Goal: Task Accomplishment & Management: Complete application form

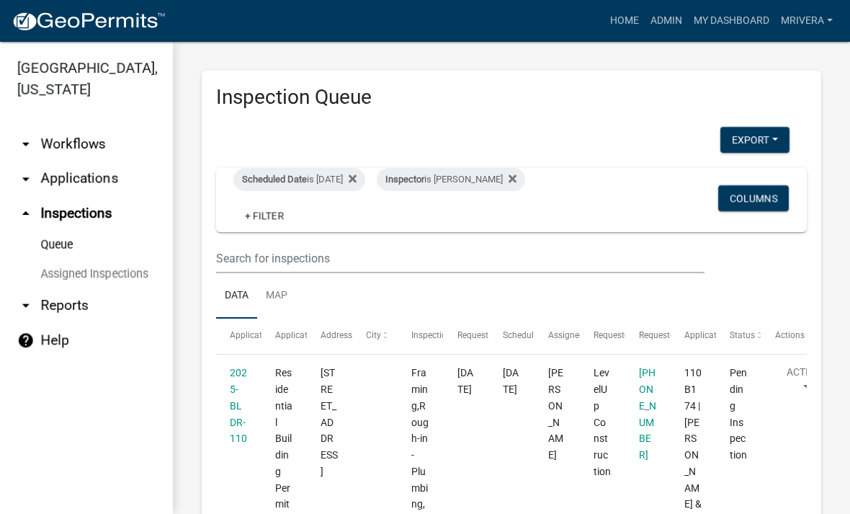
click at [337, 182] on div "Scheduled Date is [DATE]" at bounding box center [299, 179] width 132 height 23
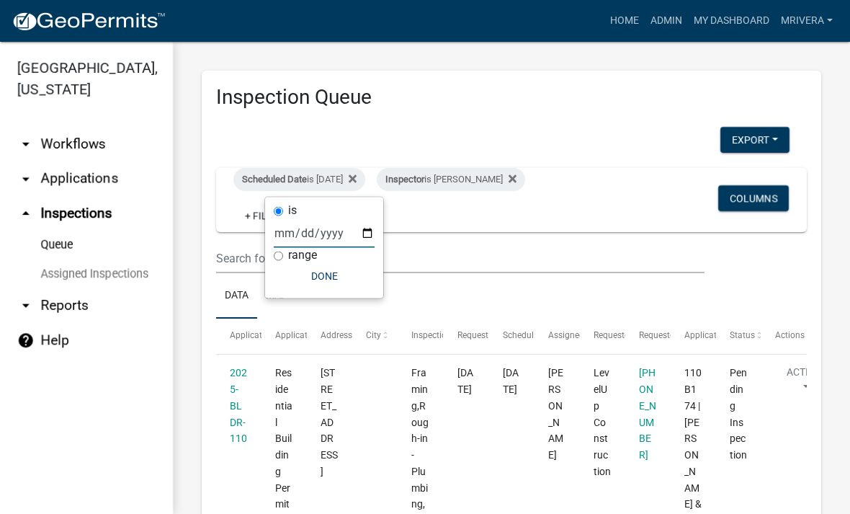
click at [334, 223] on input "[DATE]" at bounding box center [324, 233] width 101 height 30
type input "[DATE]"
click at [322, 285] on button "Done" at bounding box center [324, 276] width 101 height 26
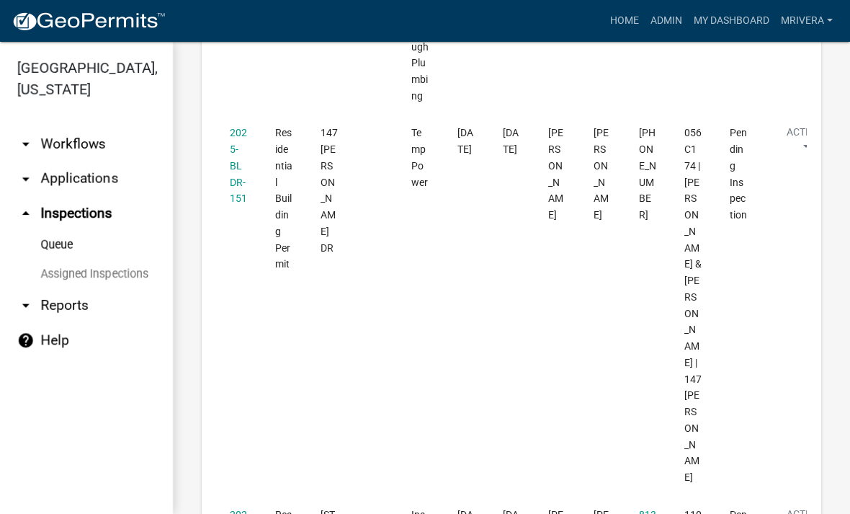
scroll to position [2090, 0]
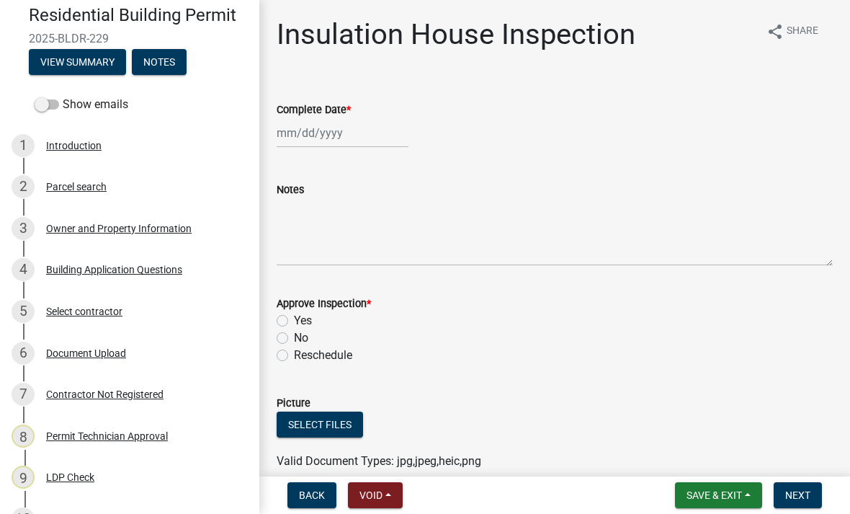
scroll to position [121, 0]
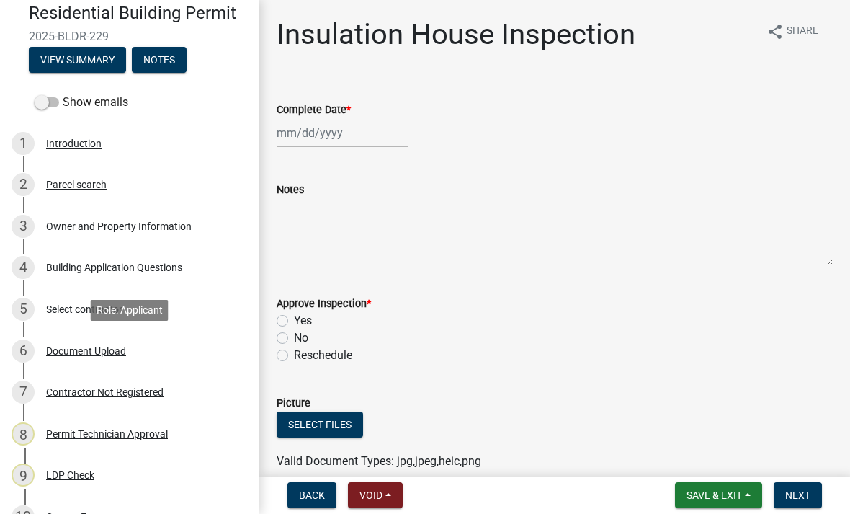
click at [115, 348] on div "Document Upload" at bounding box center [86, 351] width 80 height 10
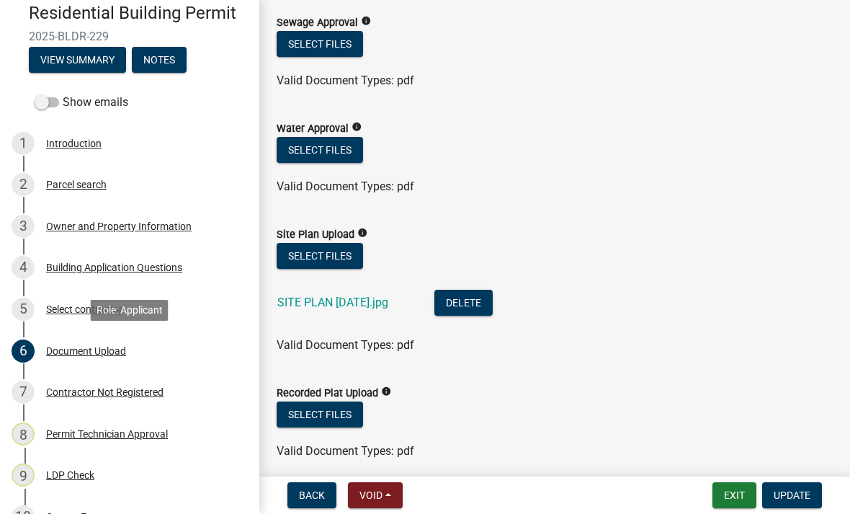
scroll to position [246, 0]
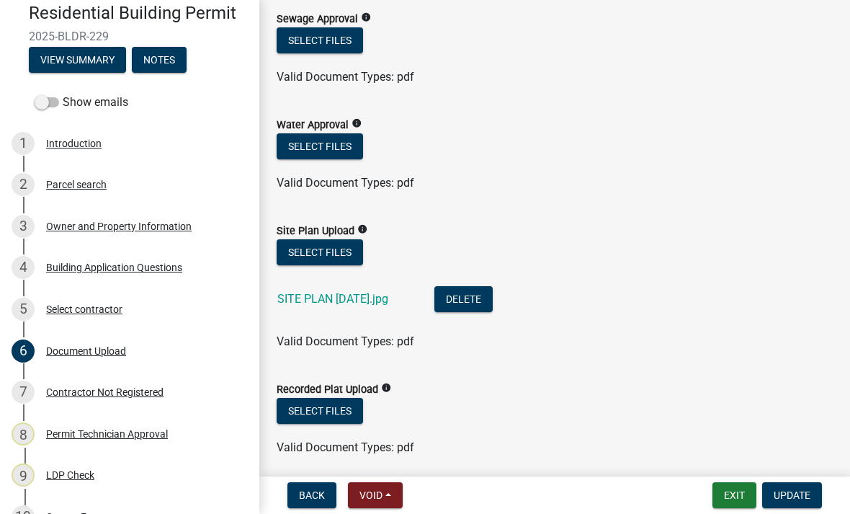
click at [296, 303] on link "SITE PLAN [DATE].jpg" at bounding box center [332, 299] width 111 height 14
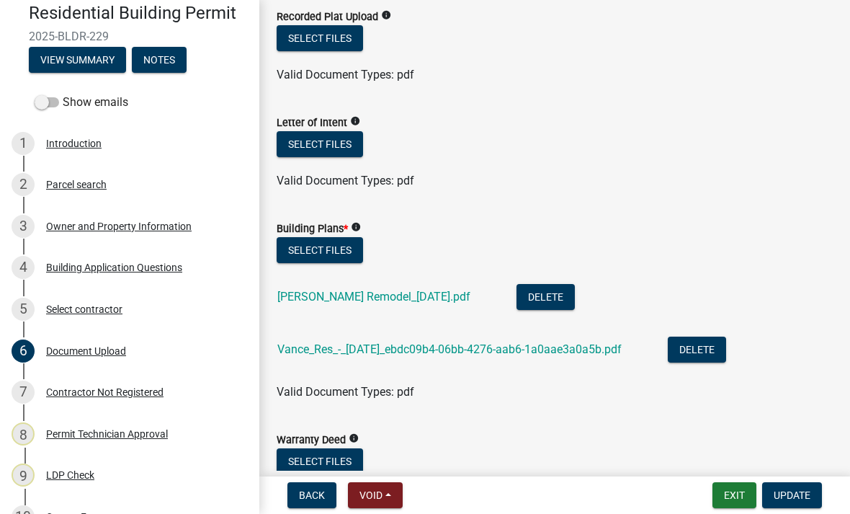
scroll to position [620, 0]
click at [417, 298] on link "[PERSON_NAME] Remodel_[DATE].pdf" at bounding box center [373, 296] width 193 height 14
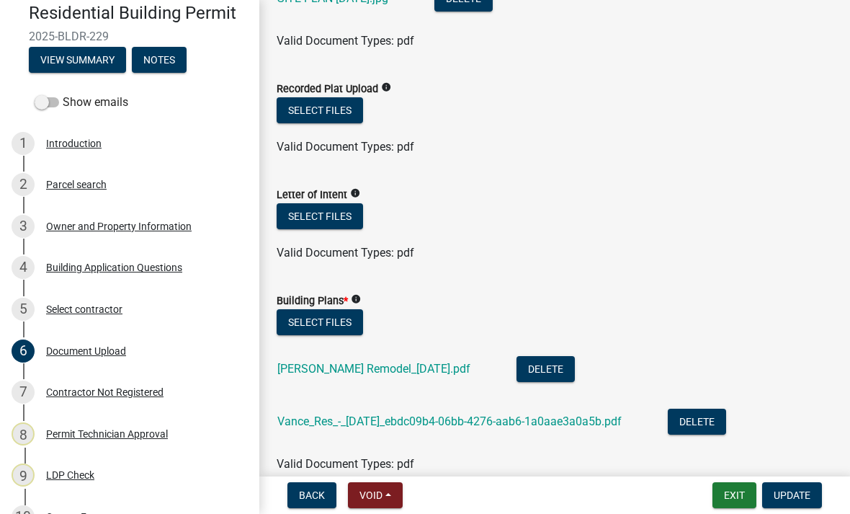
scroll to position [543, 0]
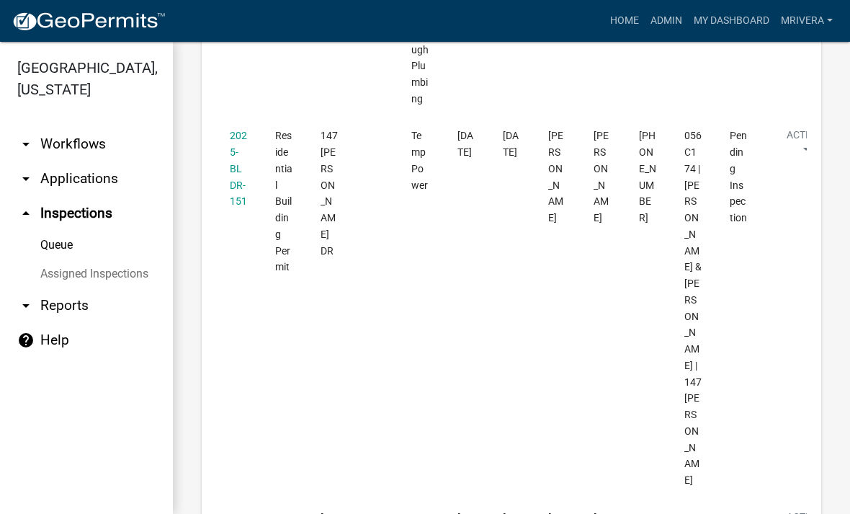
scroll to position [2074, 0]
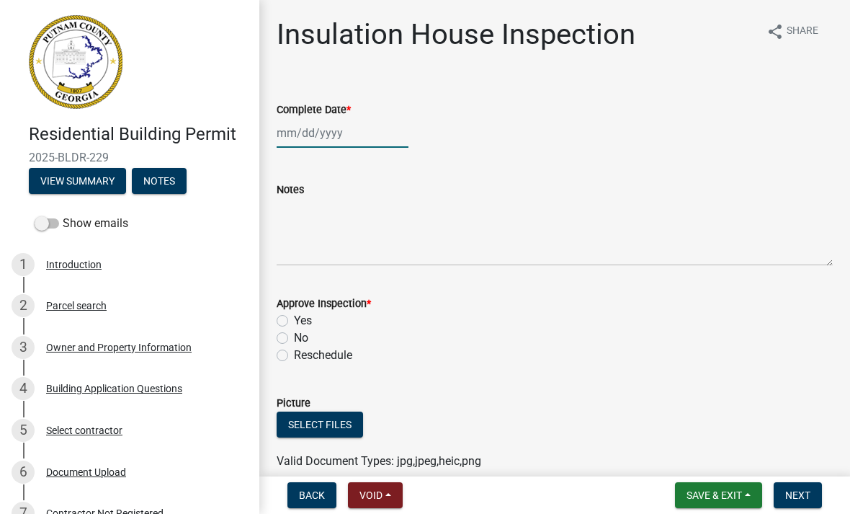
click at [326, 126] on div at bounding box center [343, 133] width 132 height 30
select select "9"
select select "2025"
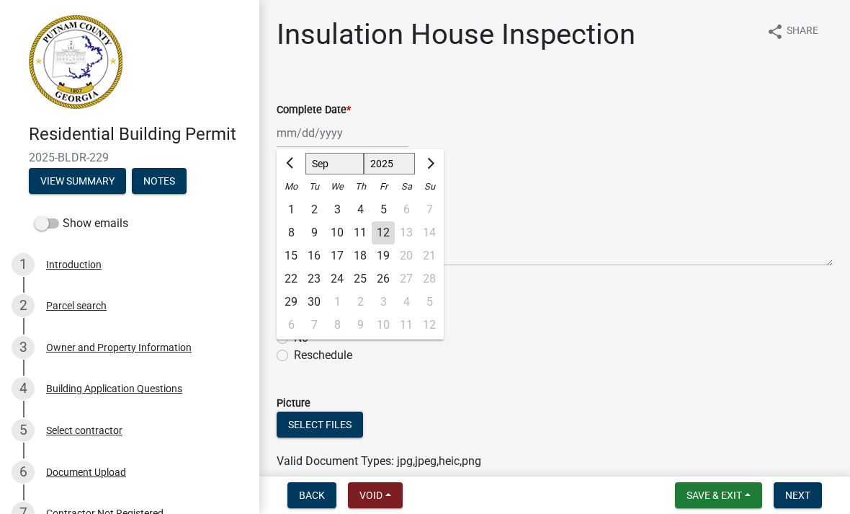
click at [390, 233] on div "12" at bounding box center [383, 232] width 23 height 23
type input "[DATE]"
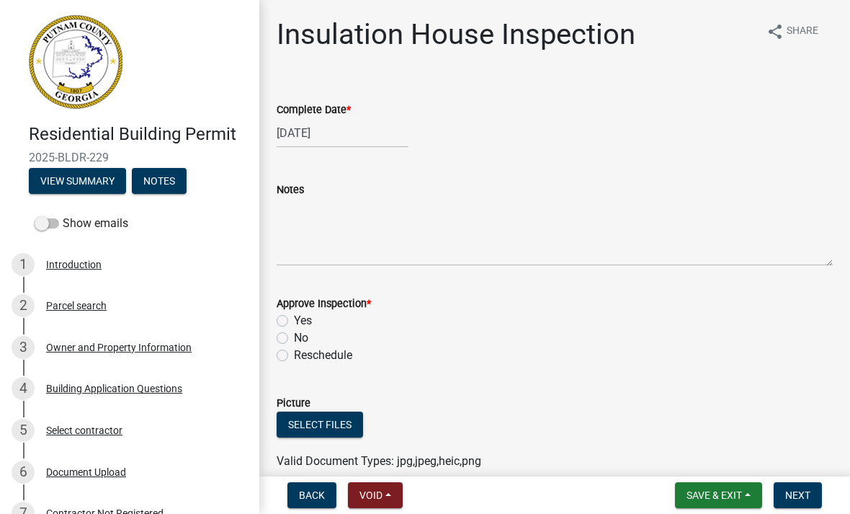
click at [294, 321] on label "Yes" at bounding box center [303, 320] width 18 height 17
click at [294, 321] on input "Yes" at bounding box center [298, 316] width 9 height 9
radio input "true"
click at [805, 500] on span "Next" at bounding box center [798, 495] width 25 height 12
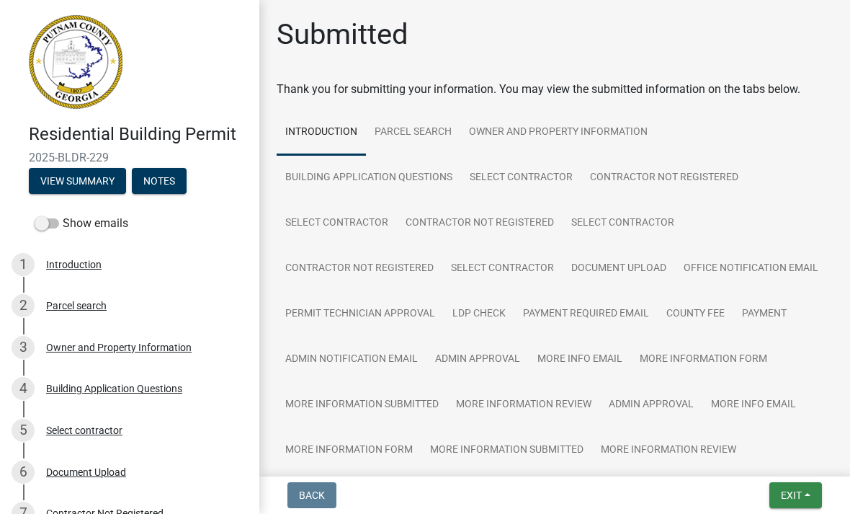
click at [808, 493] on button "Exit" at bounding box center [796, 495] width 53 height 26
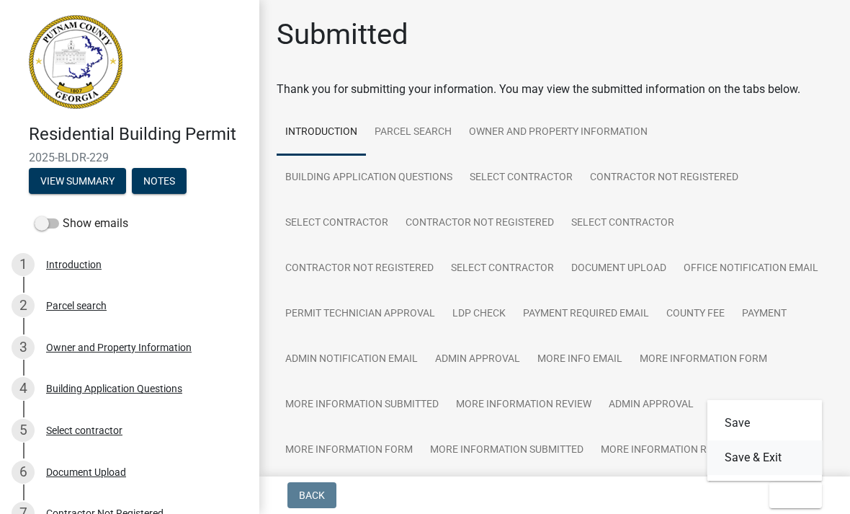
click at [788, 453] on button "Save & Exit" at bounding box center [765, 457] width 115 height 35
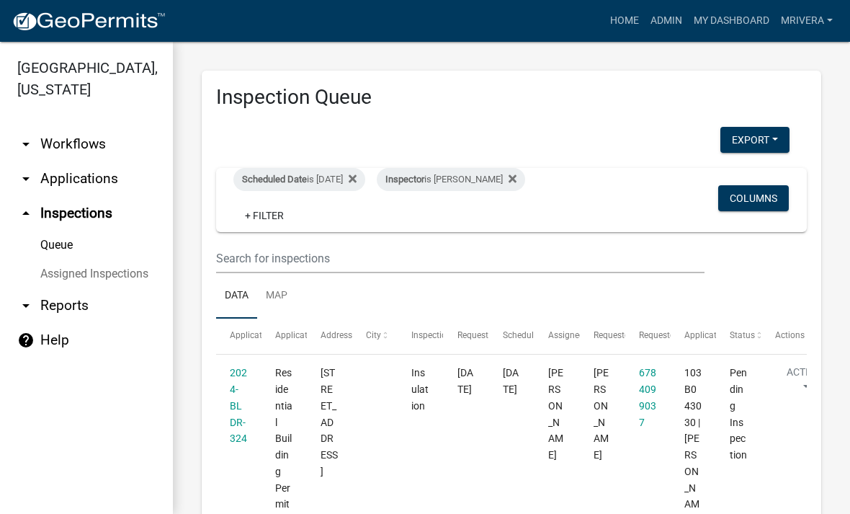
click at [476, 177] on div "Inspector is [PERSON_NAME]" at bounding box center [451, 179] width 148 height 23
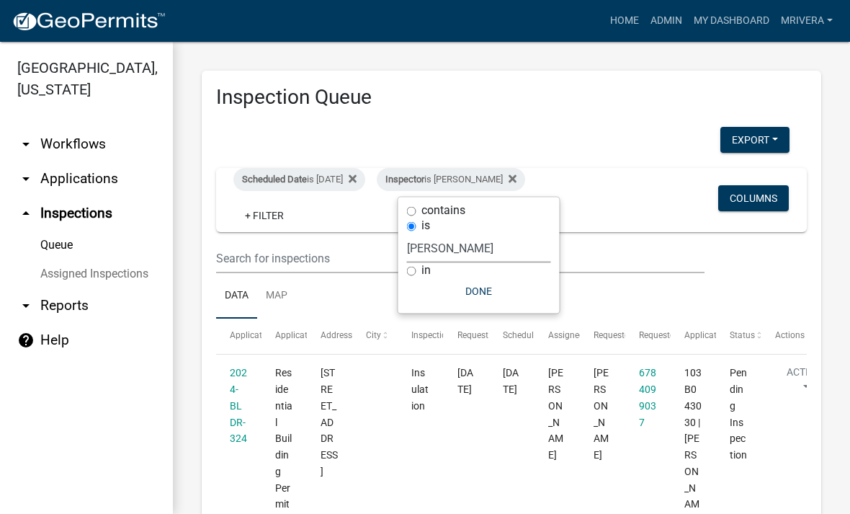
click at [485, 250] on select "Select an option None [PERSON_NAME] [PERSON_NAME] [PERSON_NAME] Quistan [PERSON…" at bounding box center [479, 248] width 144 height 30
select select "a0ea4169-8540-4a2c-b9f4-cf4c1ffdeb95"
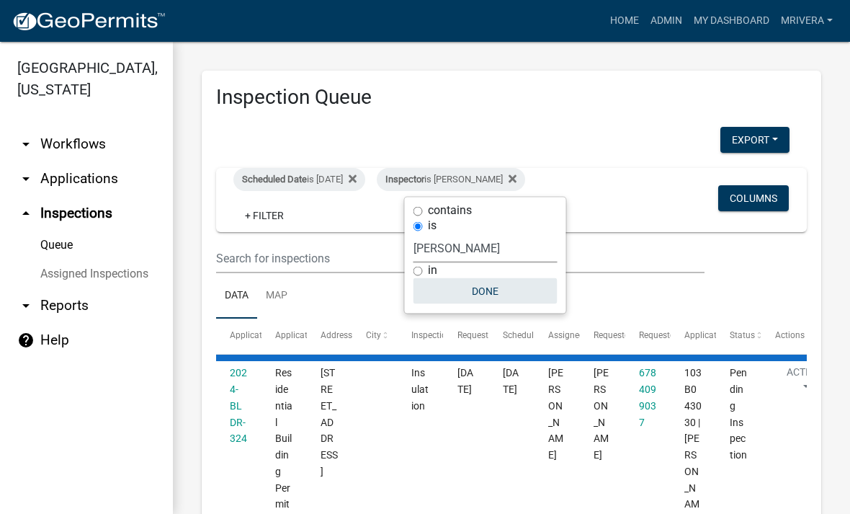
click at [501, 290] on button "Done" at bounding box center [486, 291] width 144 height 26
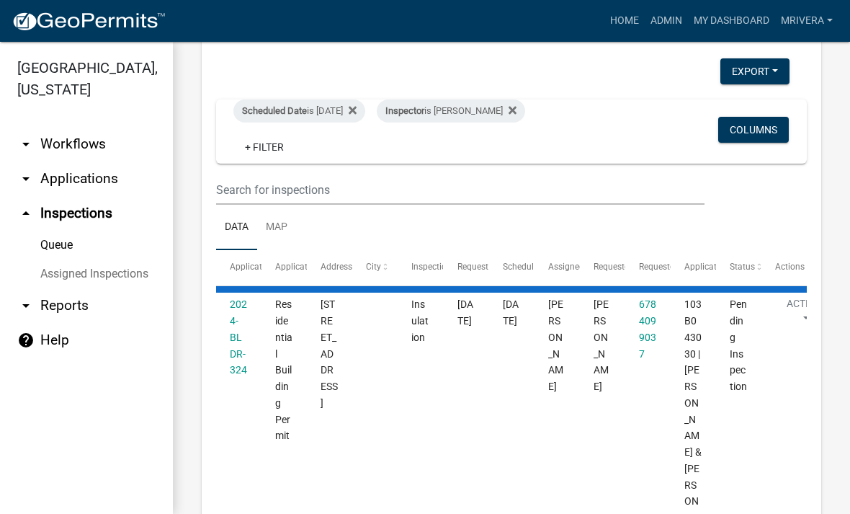
scroll to position [66, 0]
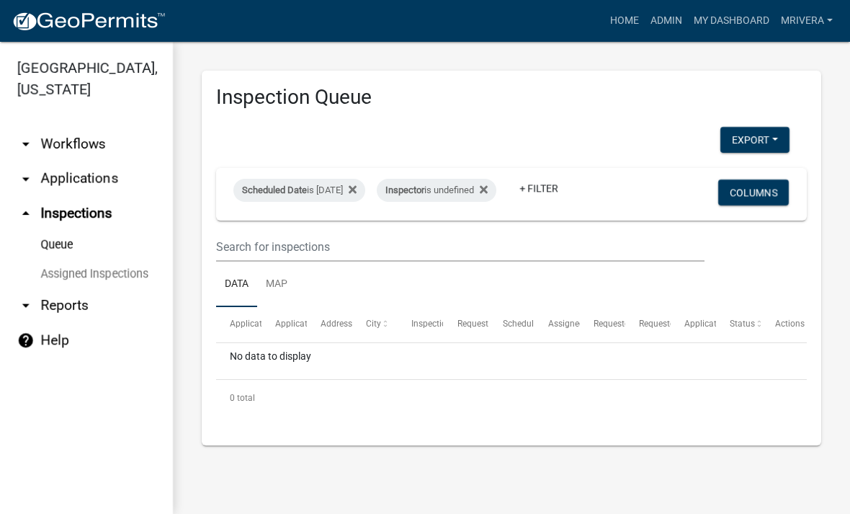
click at [466, 179] on div "Inspector is undefined" at bounding box center [437, 190] width 120 height 23
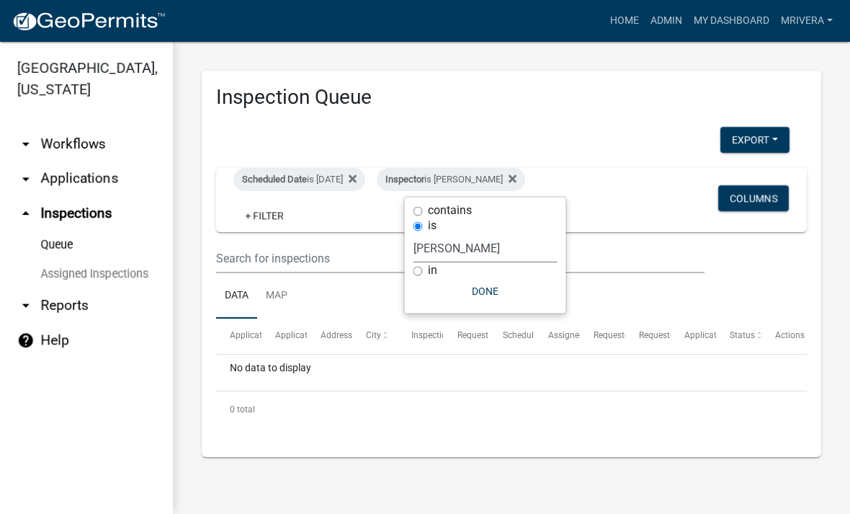
click at [496, 258] on select "Select an option None [PERSON_NAME] [PERSON_NAME] [PERSON_NAME] Quistan [PERSON…" at bounding box center [486, 248] width 144 height 30
select select "07642ab0-564c-47bb-824b-0ccf2da83593"
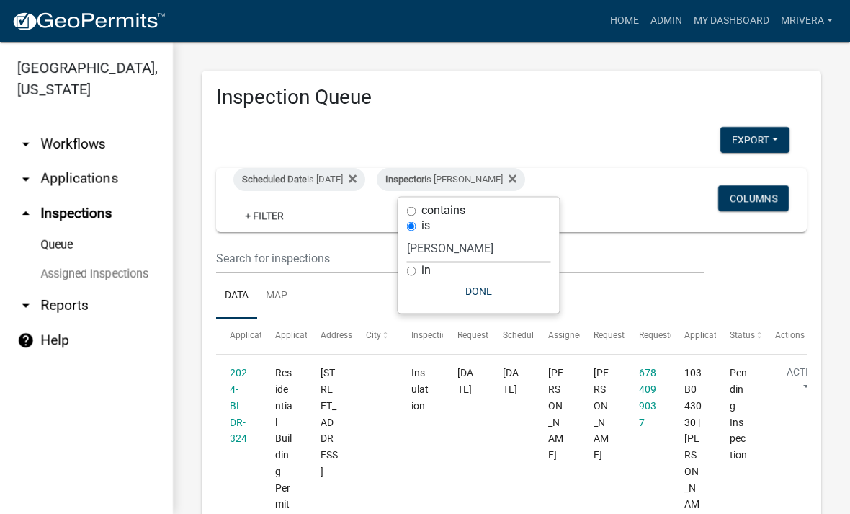
click at [499, 301] on button "Done" at bounding box center [479, 291] width 144 height 26
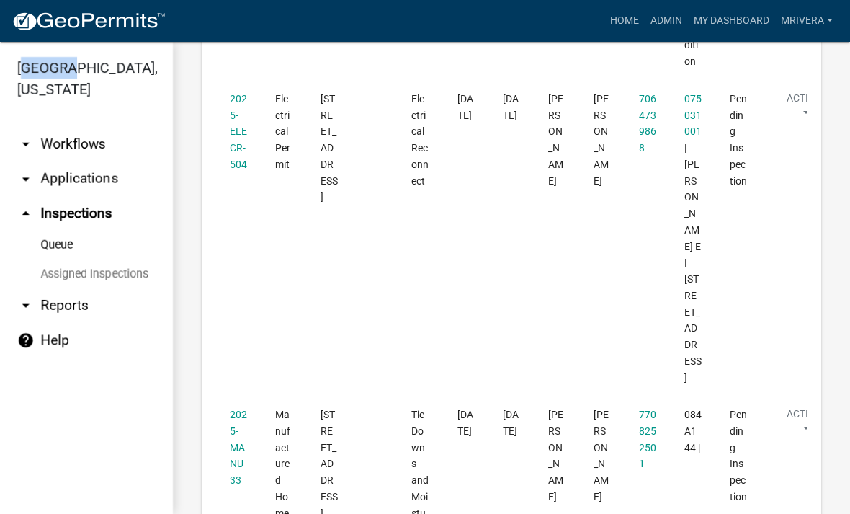
scroll to position [2889, 0]
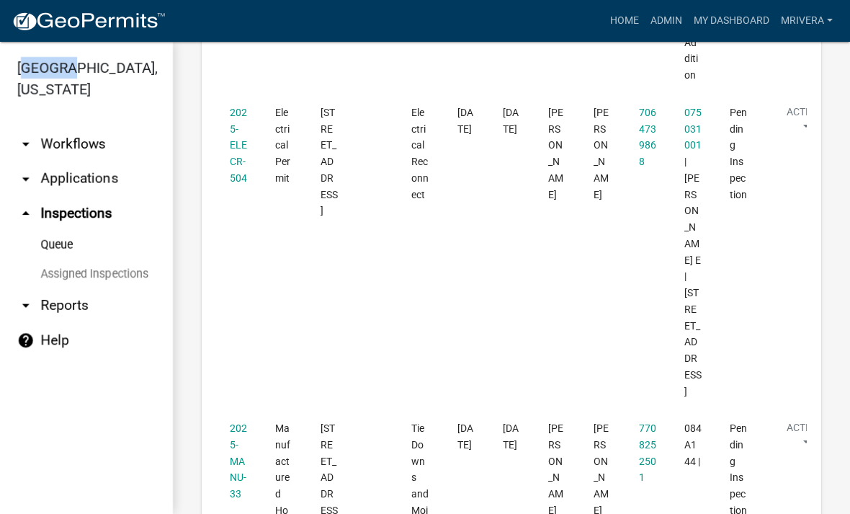
click at [236, 422] on link "2025-MANU-33" at bounding box center [238, 460] width 17 height 77
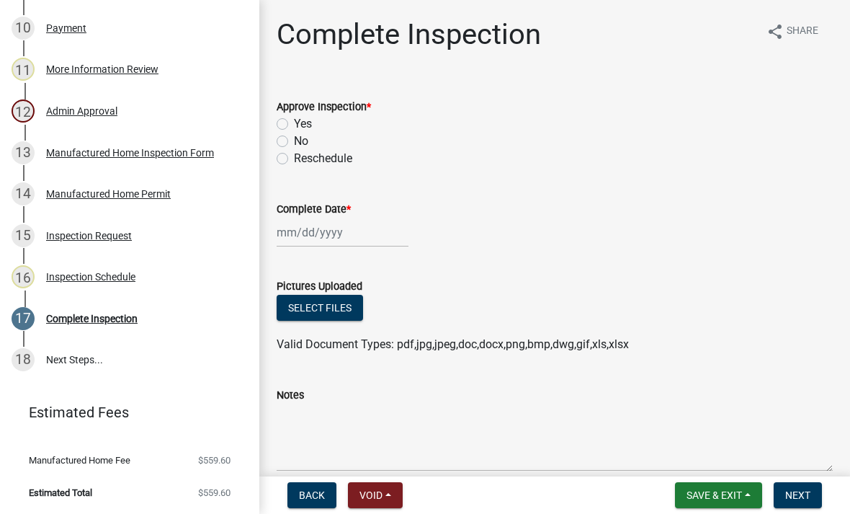
scroll to position [371, 0]
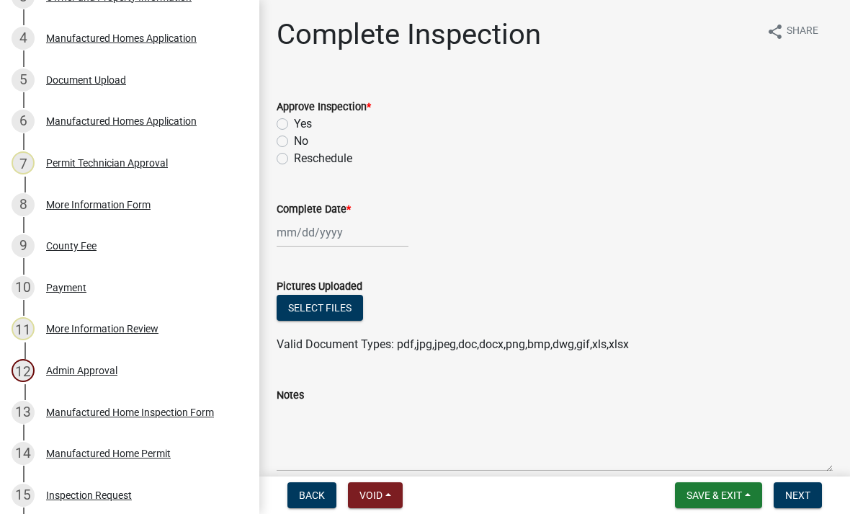
click at [294, 128] on label "Yes" at bounding box center [303, 123] width 18 height 17
click at [294, 125] on input "Yes" at bounding box center [298, 119] width 9 height 9
radio input "true"
click at [290, 122] on div "Yes" at bounding box center [555, 123] width 556 height 17
click at [311, 218] on div at bounding box center [343, 233] width 132 height 30
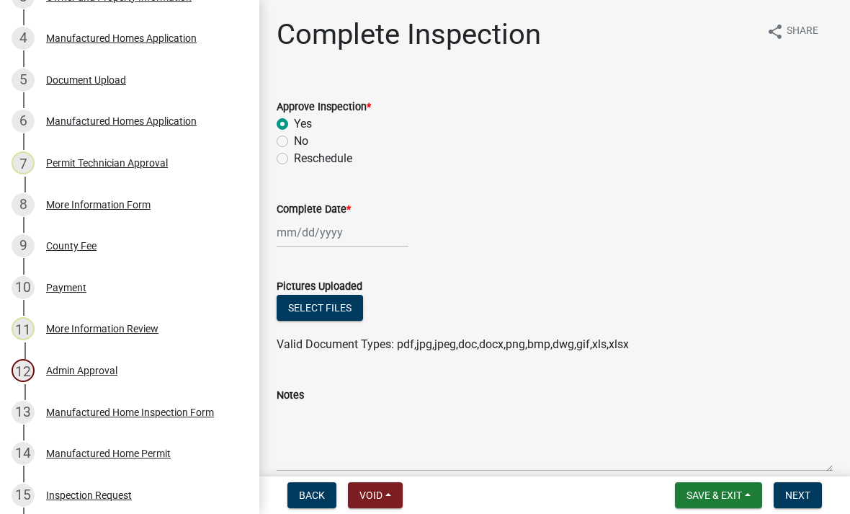
select select "9"
select select "2025"
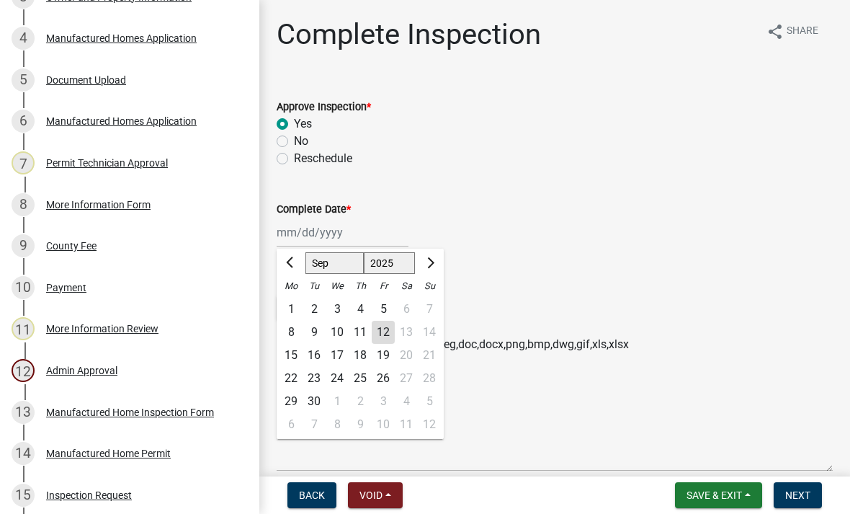
click at [383, 329] on div "12" at bounding box center [383, 332] width 23 height 23
type input "[DATE]"
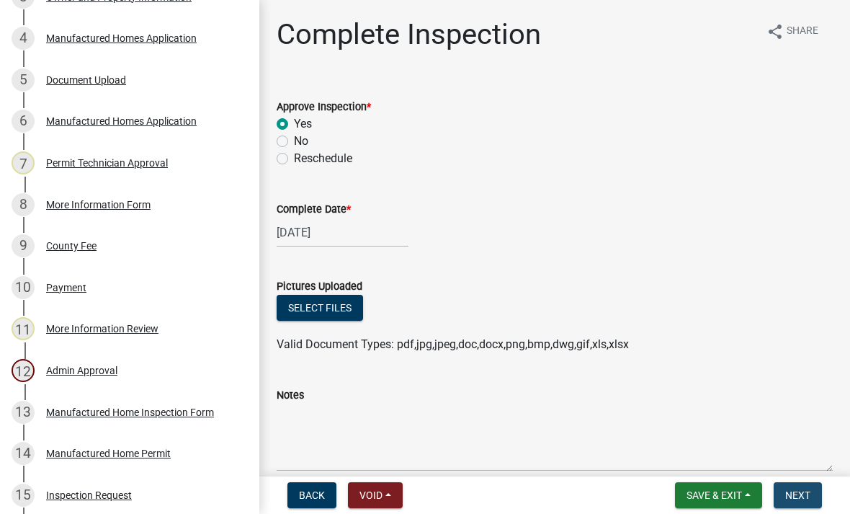
click at [814, 493] on button "Next" at bounding box center [798, 495] width 48 height 26
click at [809, 489] on span "Next" at bounding box center [798, 495] width 25 height 12
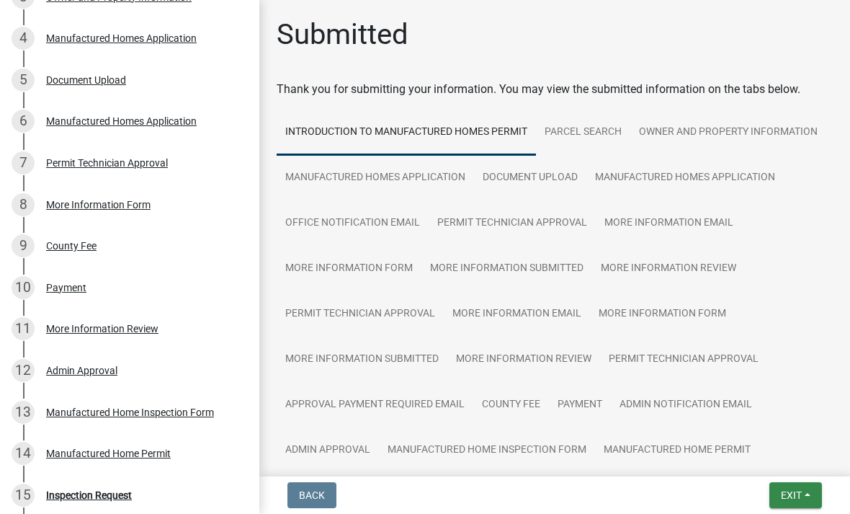
click at [791, 501] on span "Exit" at bounding box center [791, 495] width 21 height 12
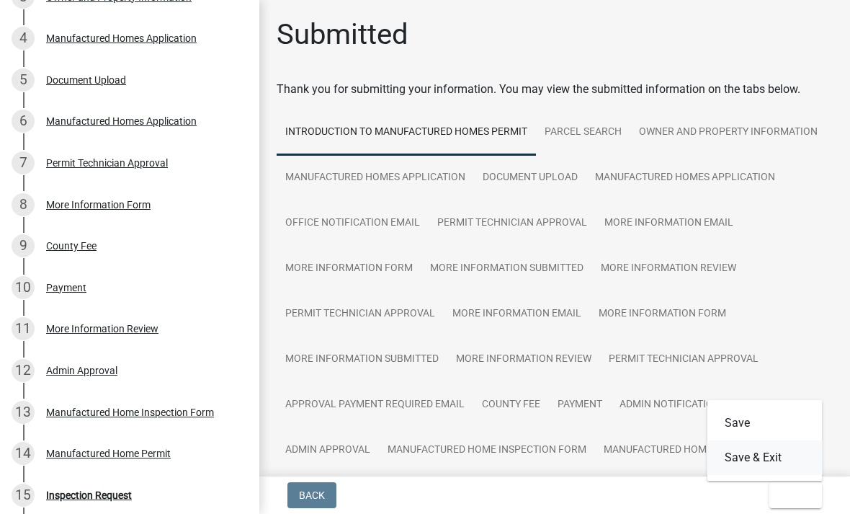
click at [779, 460] on button "Save & Exit" at bounding box center [765, 457] width 115 height 35
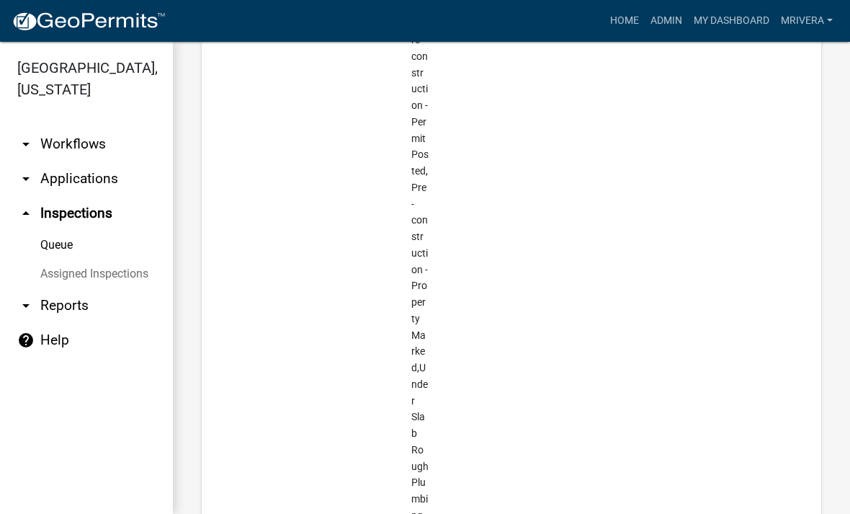
scroll to position [1722, 0]
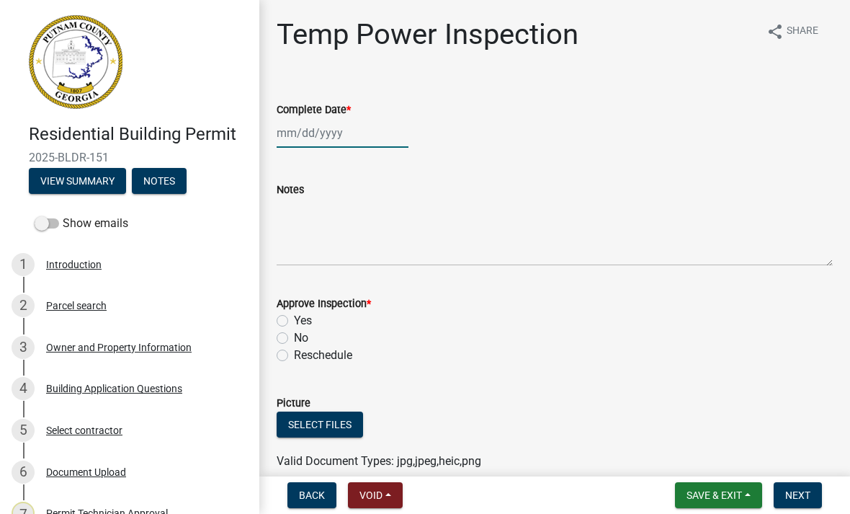
click at [326, 134] on div at bounding box center [343, 133] width 132 height 30
select select "9"
select select "2025"
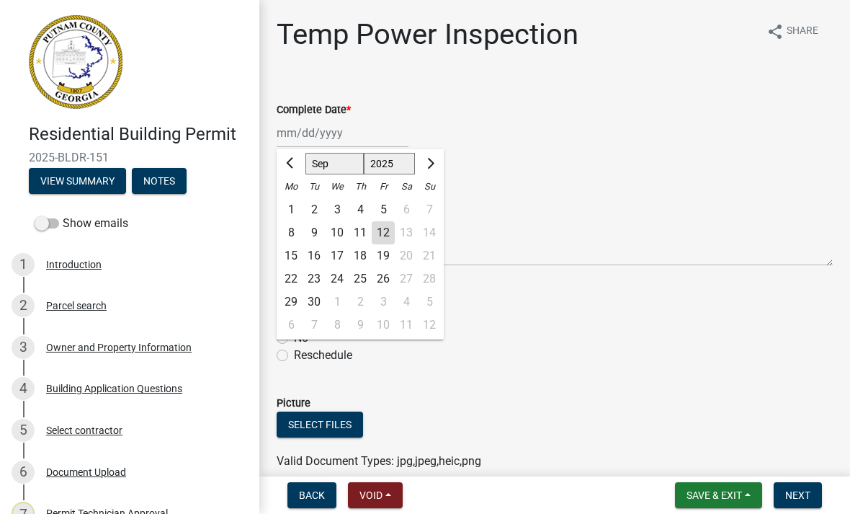
click at [381, 236] on div "12" at bounding box center [383, 232] width 23 height 23
type input "[DATE]"
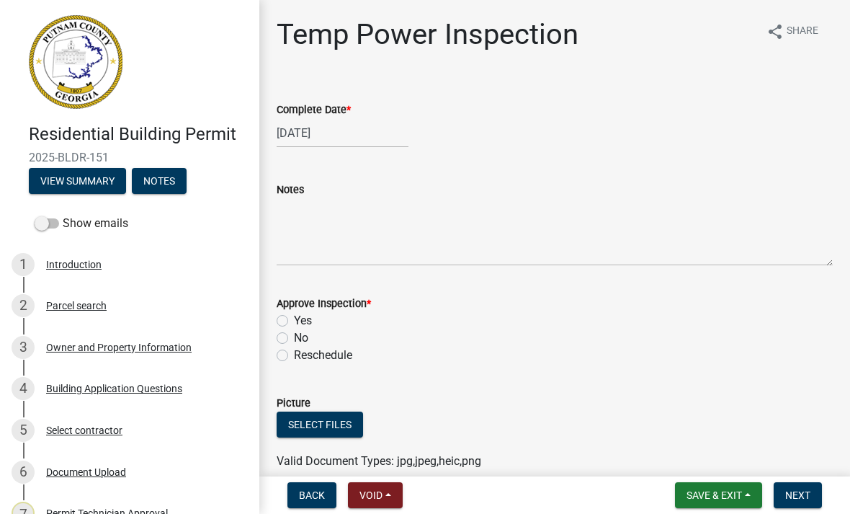
click at [294, 321] on label "Yes" at bounding box center [303, 320] width 18 height 17
click at [294, 321] on input "Yes" at bounding box center [298, 316] width 9 height 9
radio input "true"
click at [796, 502] on button "Next" at bounding box center [798, 495] width 48 height 26
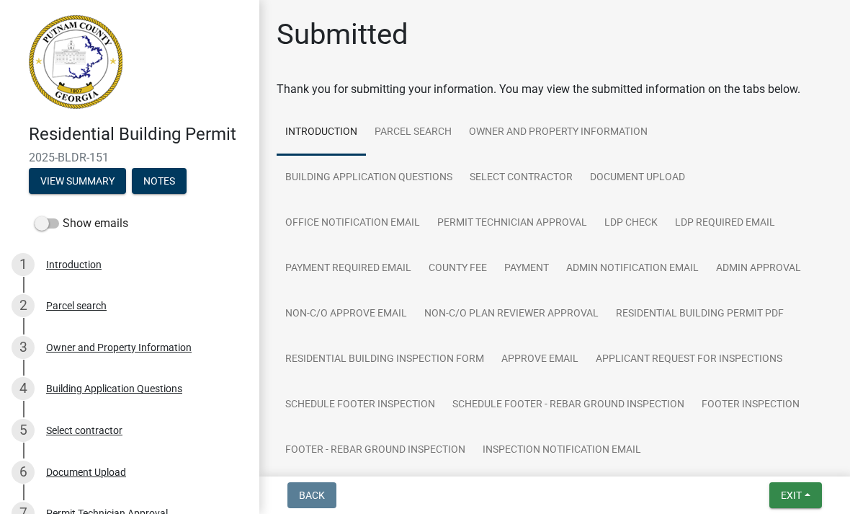
click at [812, 491] on button "Exit" at bounding box center [796, 495] width 53 height 26
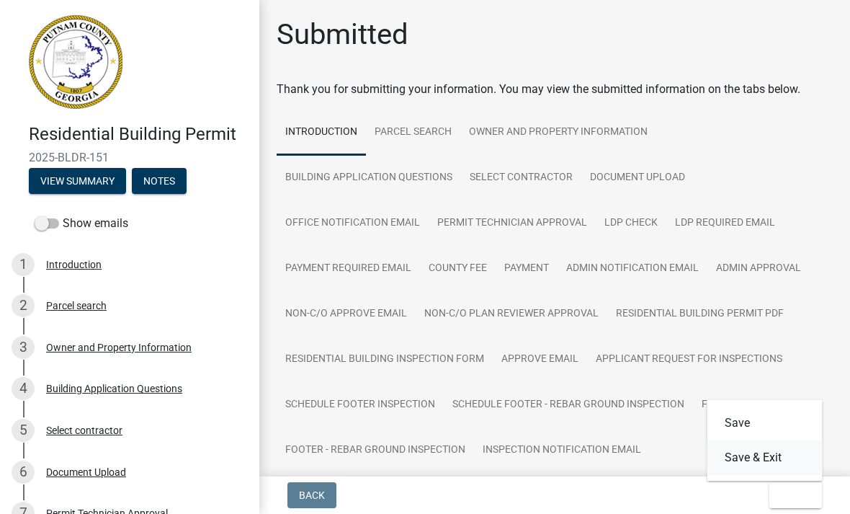
click at [796, 461] on button "Save & Exit" at bounding box center [765, 457] width 115 height 35
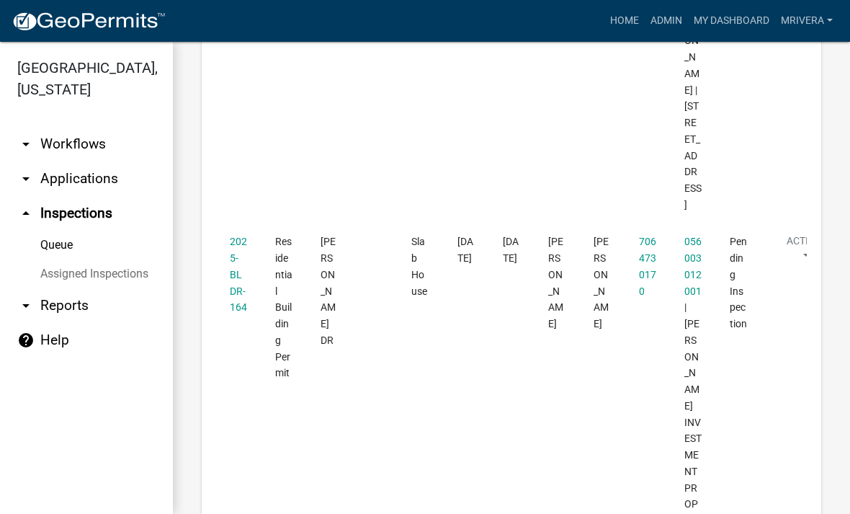
scroll to position [530, 0]
click at [240, 234] on link "2025-BLDR-164" at bounding box center [238, 272] width 17 height 77
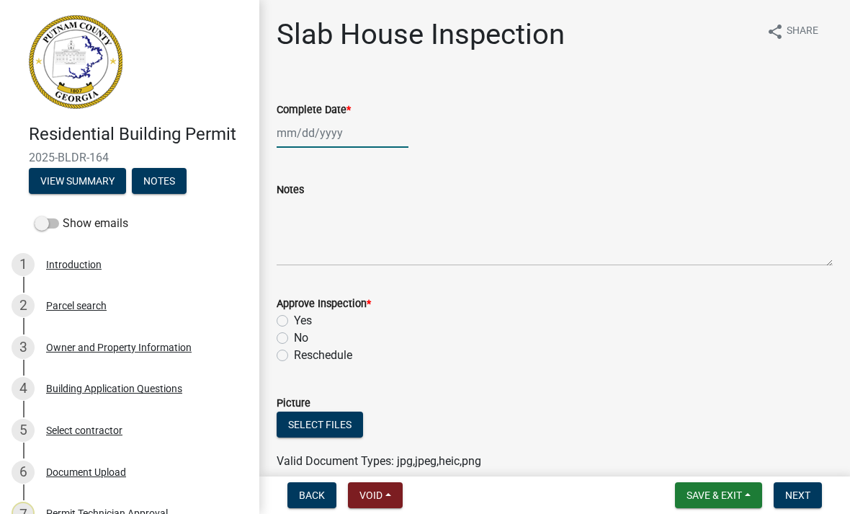
click at [329, 142] on div at bounding box center [343, 133] width 132 height 30
select select "9"
select select "2025"
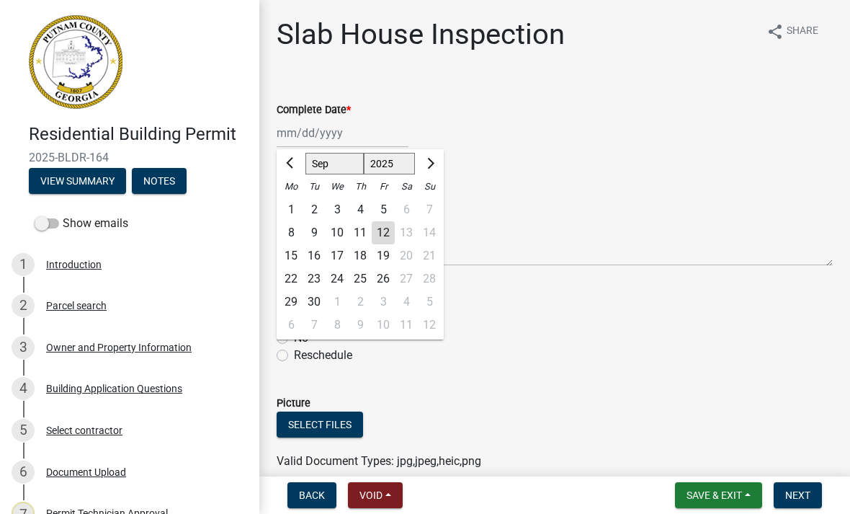
click at [392, 228] on div "12" at bounding box center [383, 232] width 23 height 23
type input "[DATE]"
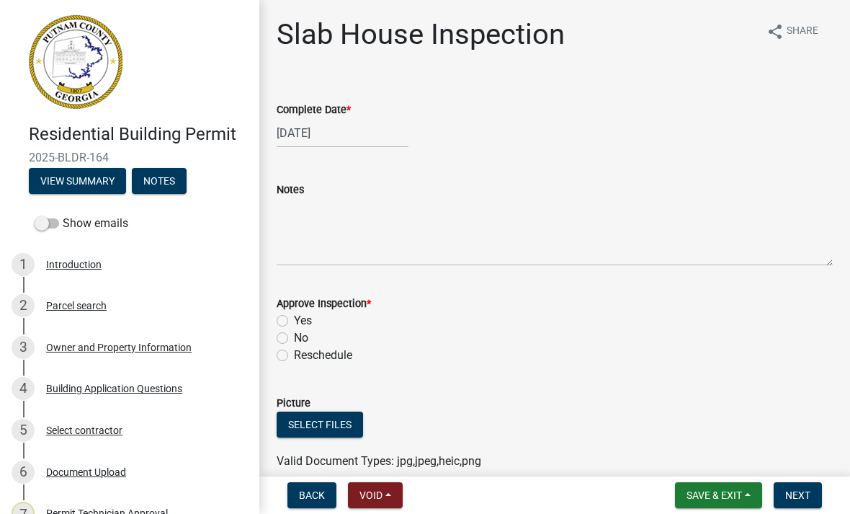
click at [295, 320] on label "Yes" at bounding box center [303, 320] width 18 height 17
click at [295, 320] on input "Yes" at bounding box center [298, 316] width 9 height 9
radio input "true"
click at [813, 493] on button "Next" at bounding box center [798, 495] width 48 height 26
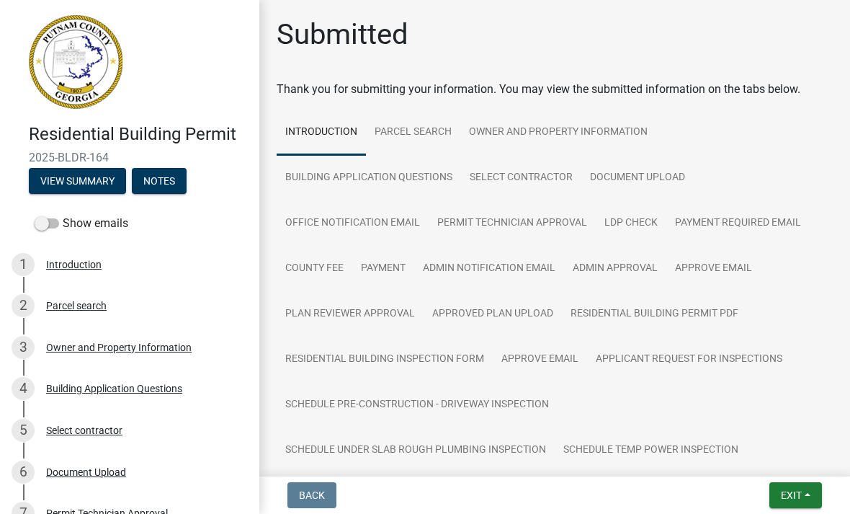
click at [799, 491] on span "Exit" at bounding box center [791, 495] width 21 height 12
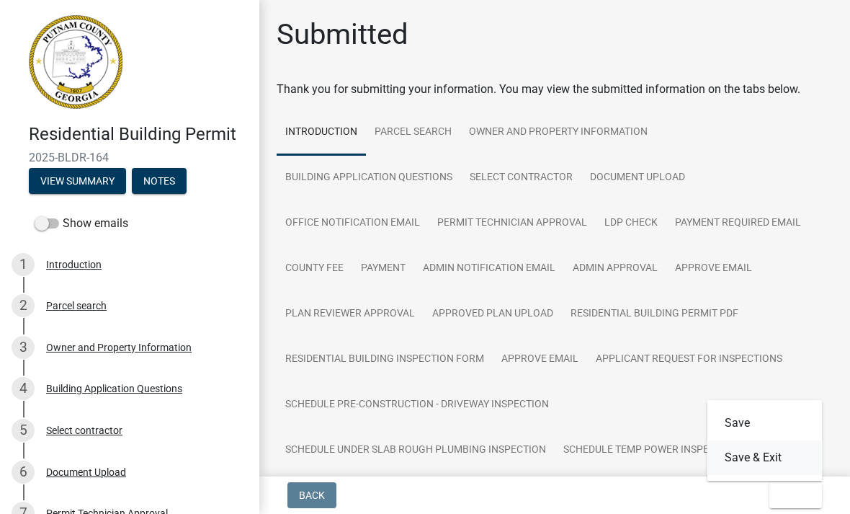
click at [787, 461] on button "Save & Exit" at bounding box center [765, 457] width 115 height 35
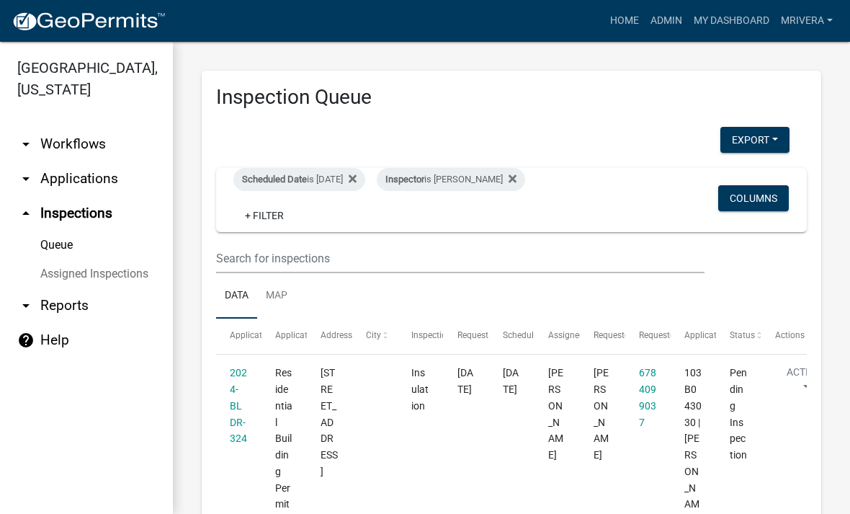
click at [287, 178] on span "Scheduled Date" at bounding box center [274, 179] width 65 height 11
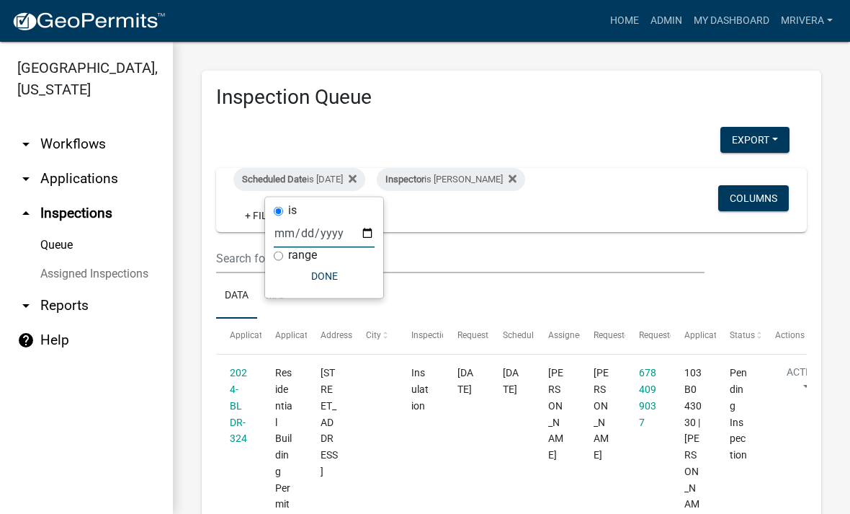
click at [311, 233] on input "[DATE]" at bounding box center [324, 233] width 101 height 30
type input "2025-09-15"
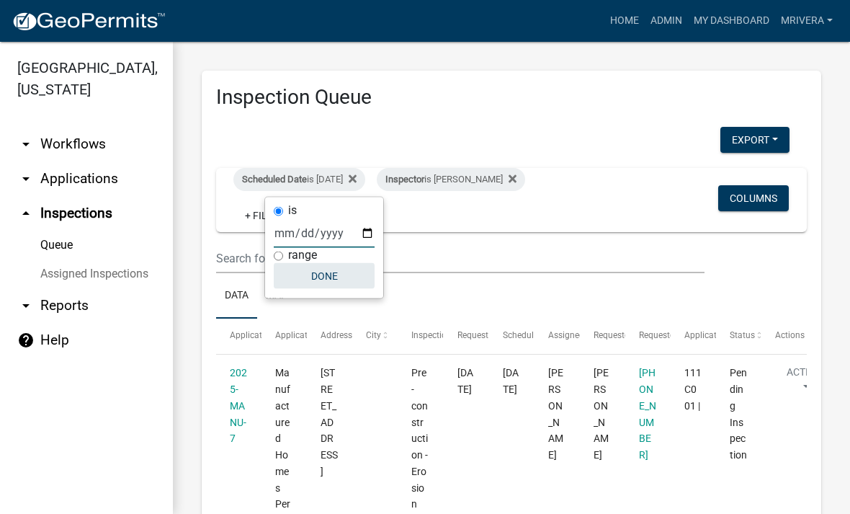
click at [337, 272] on button "Done" at bounding box center [324, 276] width 101 height 26
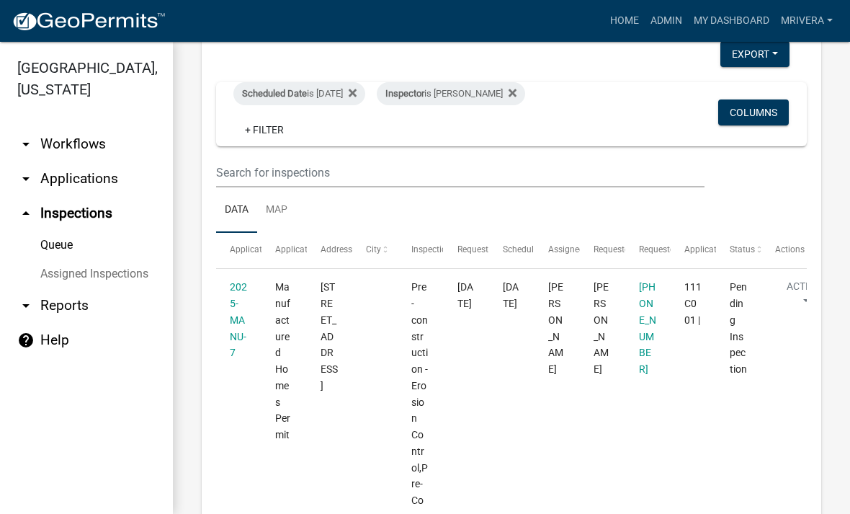
scroll to position [78, 0]
